Goal: Task Accomplishment & Management: Manage account settings

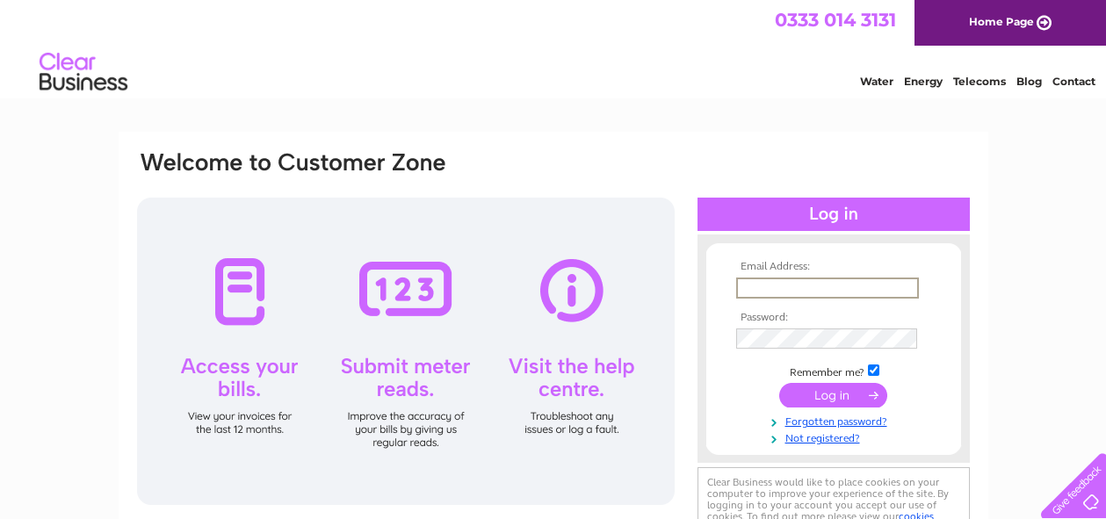
type input "[PERSON_NAME][EMAIL_ADDRESS][PERSON_NAME][DOMAIN_NAME]"
click at [832, 394] on input "submit" at bounding box center [833, 393] width 108 height 25
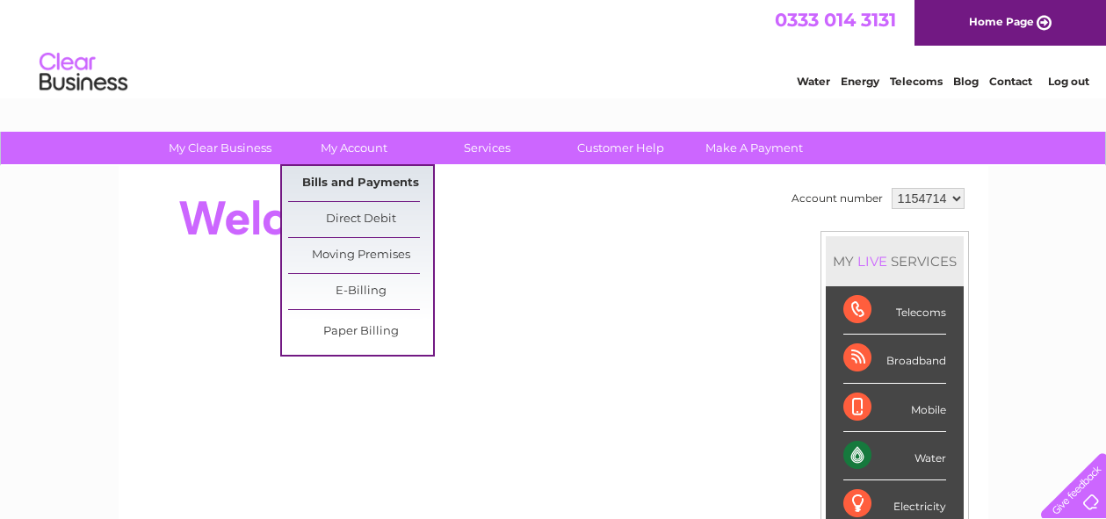
click at [346, 188] on link "Bills and Payments" at bounding box center [360, 183] width 145 height 35
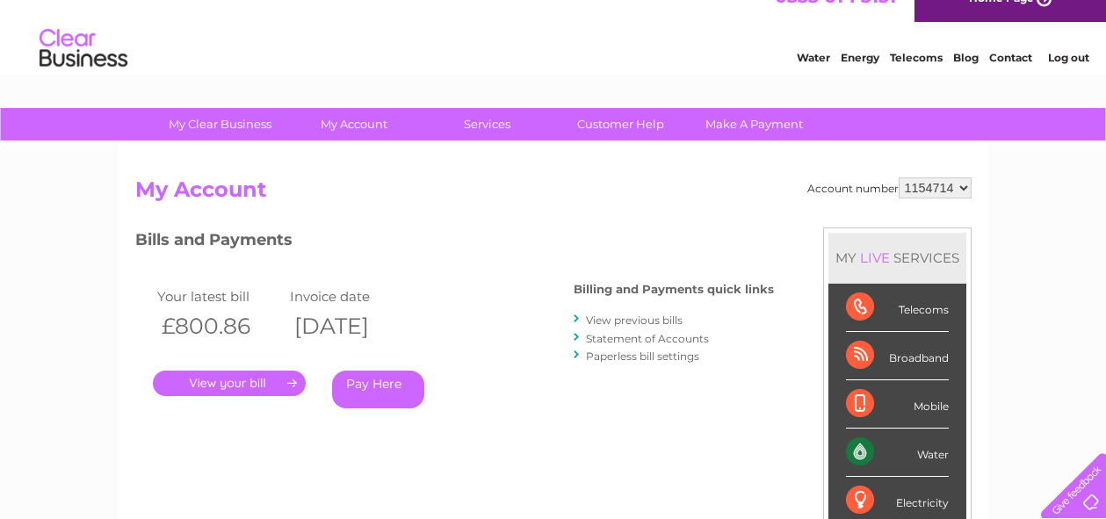
scroll to position [173, 0]
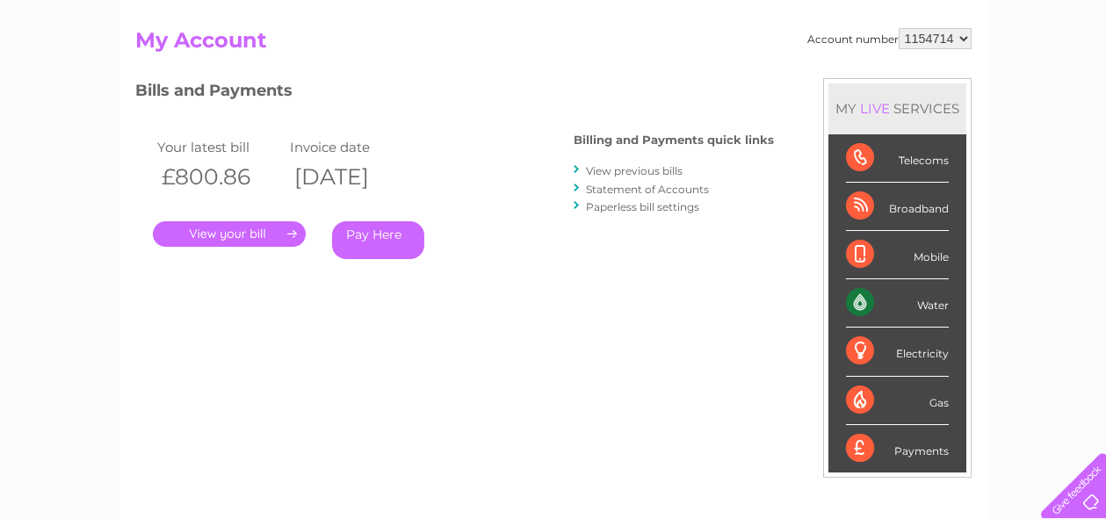
click at [256, 223] on link "." at bounding box center [229, 233] width 153 height 25
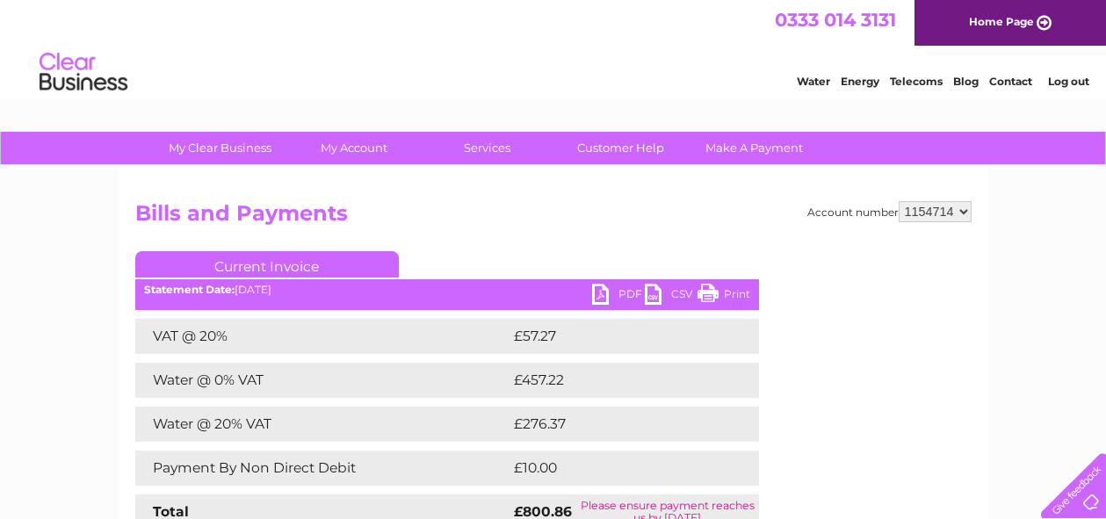
click at [637, 296] on link "PDF" at bounding box center [618, 296] width 53 height 25
